Goal: Information Seeking & Learning: Learn about a topic

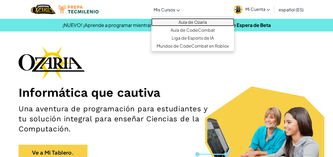
click at [185, 21] on link "Aula de Ozaria" at bounding box center [192, 22] width 83 height 8
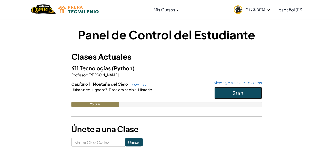
click at [224, 91] on button "Start" at bounding box center [238, 93] width 48 height 12
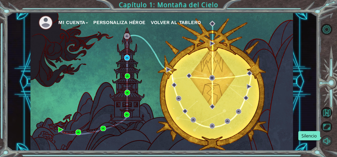
click at [326, 144] on button "Silencio" at bounding box center [326, 140] width 11 height 11
click at [127, 58] on img at bounding box center [127, 58] width 6 height 6
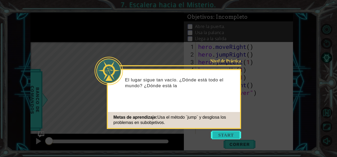
click at [214, 133] on button "Start" at bounding box center [226, 135] width 30 height 8
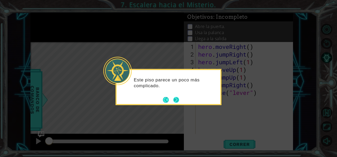
click at [173, 100] on button "Back" at bounding box center [168, 100] width 10 height 6
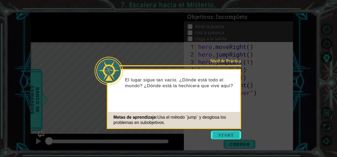
click at [220, 136] on button "Start" at bounding box center [226, 135] width 30 height 8
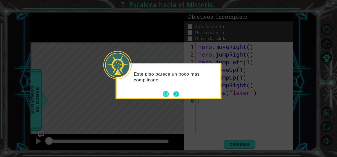
click at [173, 91] on button "Next" at bounding box center [176, 94] width 6 height 6
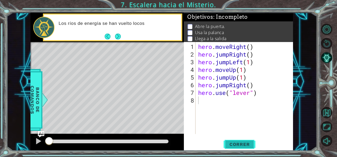
click at [235, 142] on span "Correr" at bounding box center [239, 144] width 31 height 5
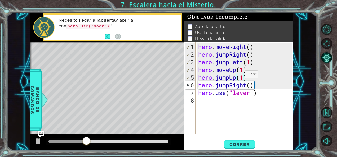
click at [237, 76] on div "hero . moveRight ( ) hero . jumpRight ( ) hero . jumpLeft ( 1 ) hero . moveUp (…" at bounding box center [245, 96] width 97 height 107
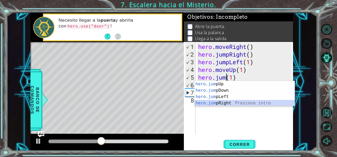
click at [233, 103] on div "hero.jum pUp Presiona intro hero.jum pDown Presiona intro hero.jum pLeft Presio…" at bounding box center [244, 100] width 100 height 38
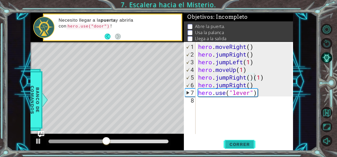
click at [237, 144] on span "Correr" at bounding box center [239, 144] width 31 height 5
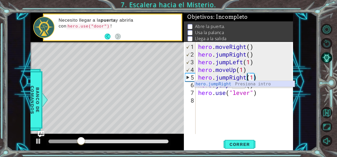
click at [224, 83] on div "hero.jumpRight Presiona intro" at bounding box center [244, 90] width 100 height 19
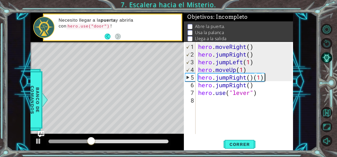
click at [264, 77] on div "hero . moveRight ( ) hero . jumpRight ( ) hero . jumpLeft ( 1 ) hero . moveUp (…" at bounding box center [245, 96] width 97 height 107
type textarea "hero.jumpRight()"
click at [234, 145] on span "Correr" at bounding box center [239, 144] width 31 height 5
